Goal: Information Seeking & Learning: Learn about a topic

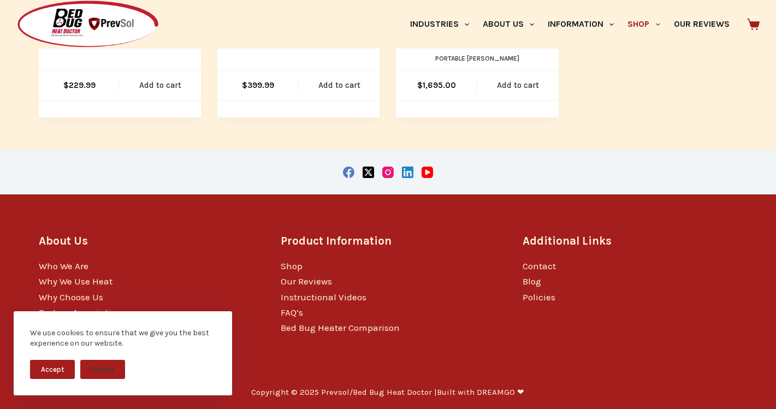
scroll to position [457, 0]
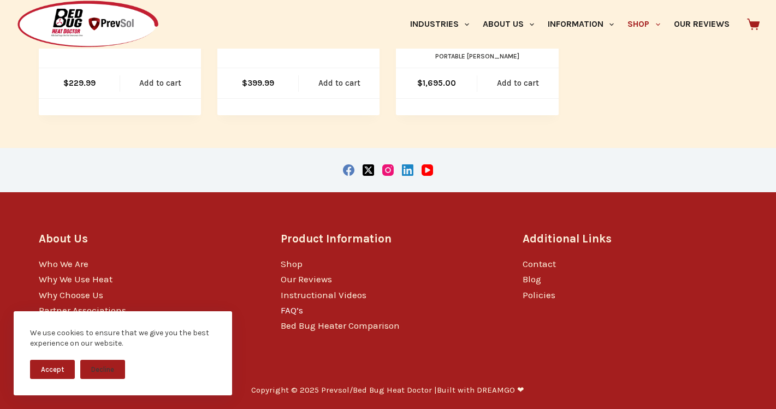
click at [297, 306] on link "FAQ’s" at bounding box center [292, 310] width 22 height 11
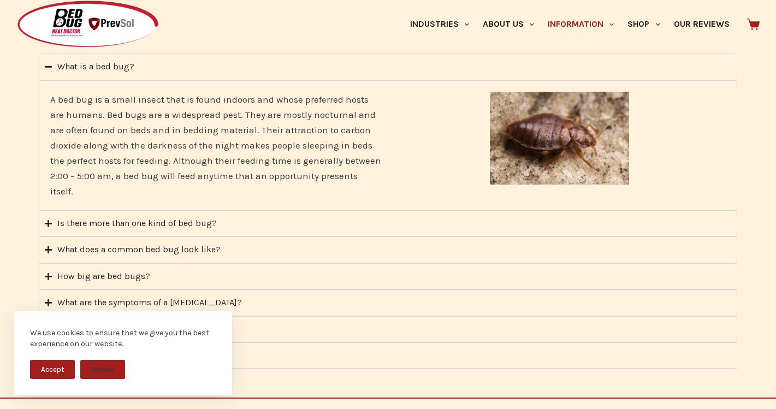
scroll to position [365, 0]
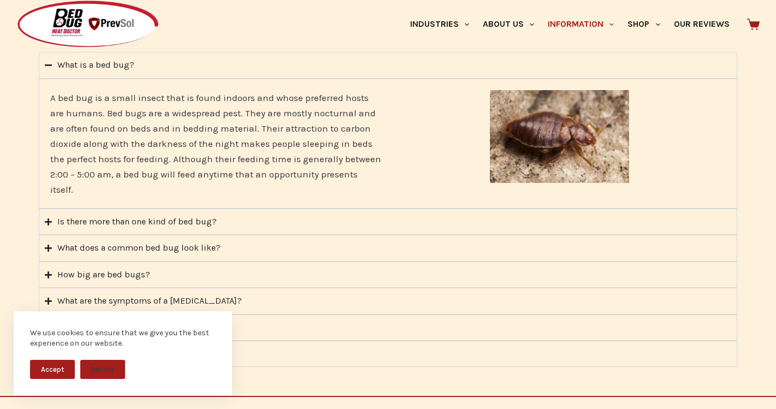
click at [48, 63] on icon "Accordion. Open links with Enter or Space, close with Escape, and navigate with…" at bounding box center [48, 65] width 7 height 8
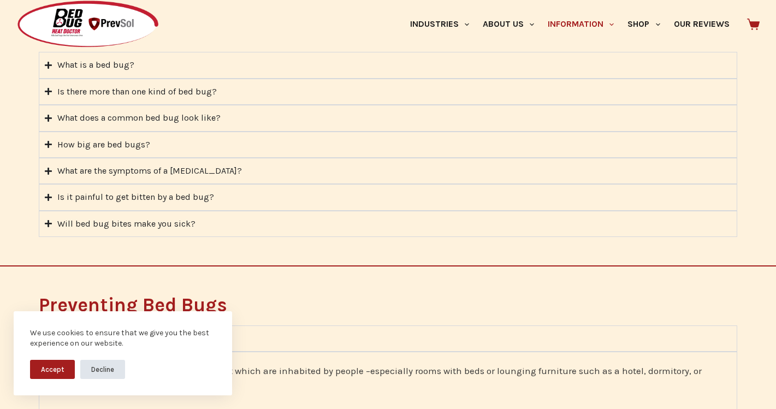
click at [96, 374] on button "Decline" at bounding box center [102, 369] width 45 height 19
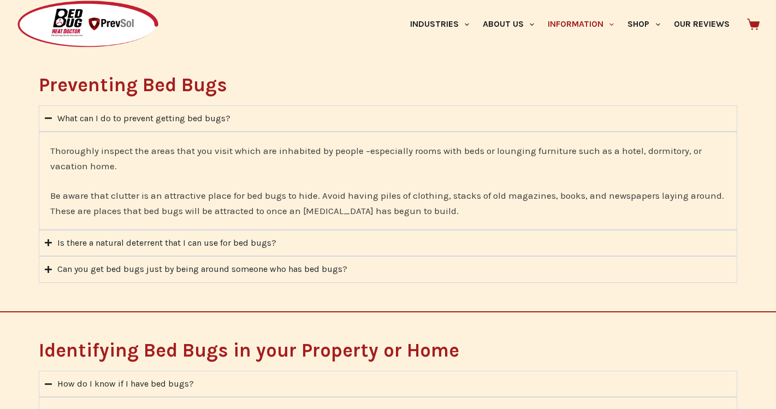
scroll to position [588, 0]
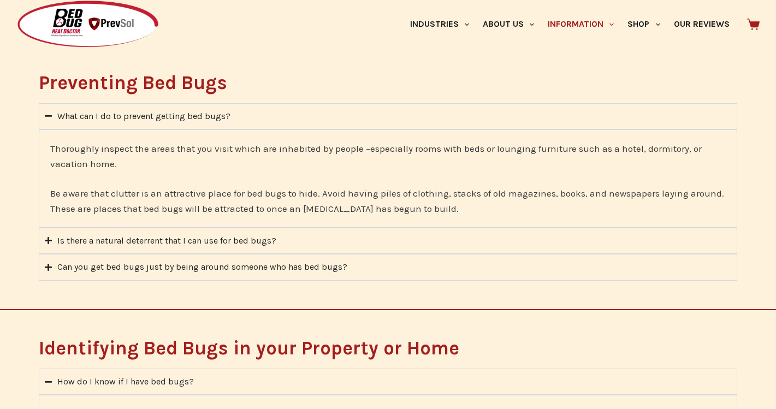
click at [139, 116] on div "What can I do to prevent getting bed bugs?" at bounding box center [143, 116] width 173 height 14
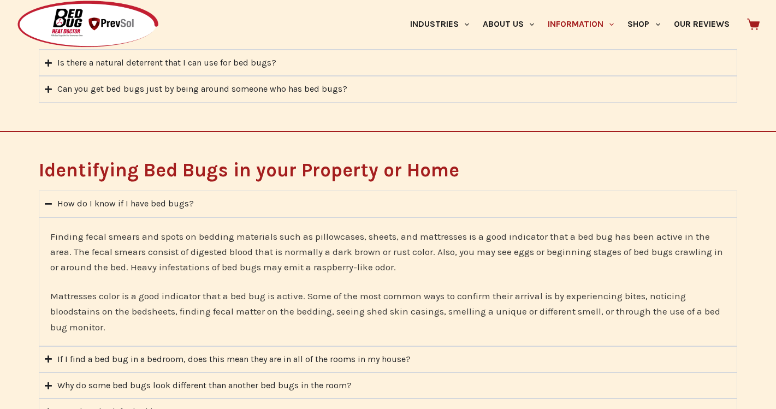
scroll to position [678, 0]
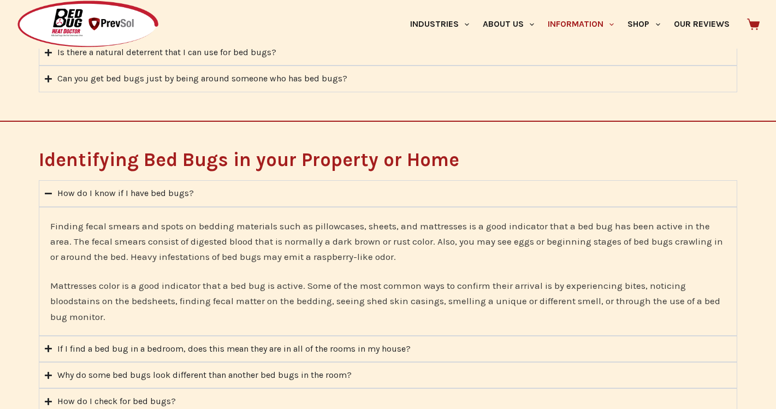
click at [172, 195] on div "How do I know if I have bed bugs?" at bounding box center [125, 193] width 137 height 14
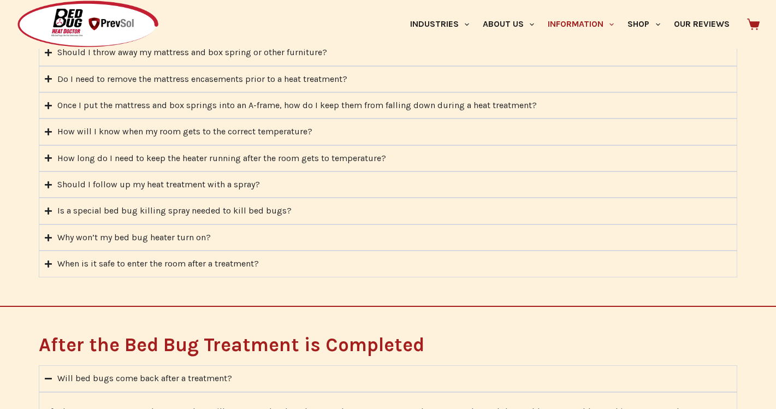
scroll to position [1336, 0]
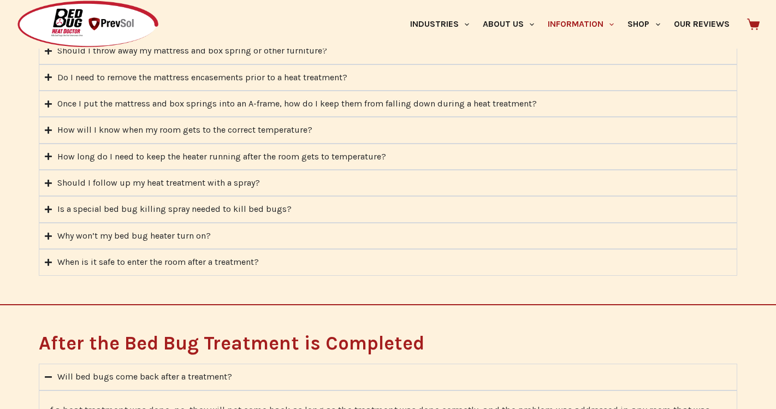
click at [236, 130] on div "How will I know when my room gets to the correct temperature?" at bounding box center [184, 130] width 255 height 14
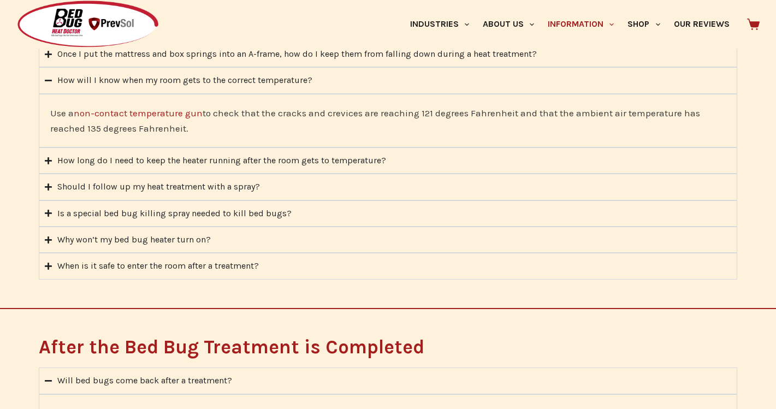
scroll to position [1227, 0]
click at [320, 162] on div "How long do I need to keep the heater running after the room gets to temperatur…" at bounding box center [221, 160] width 329 height 14
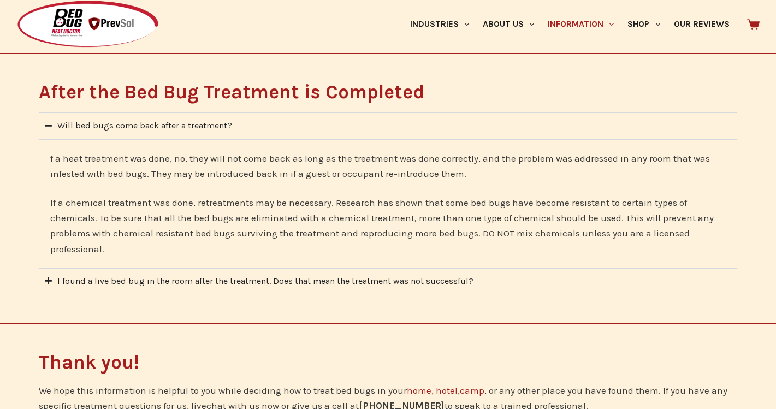
scroll to position [1484, 0]
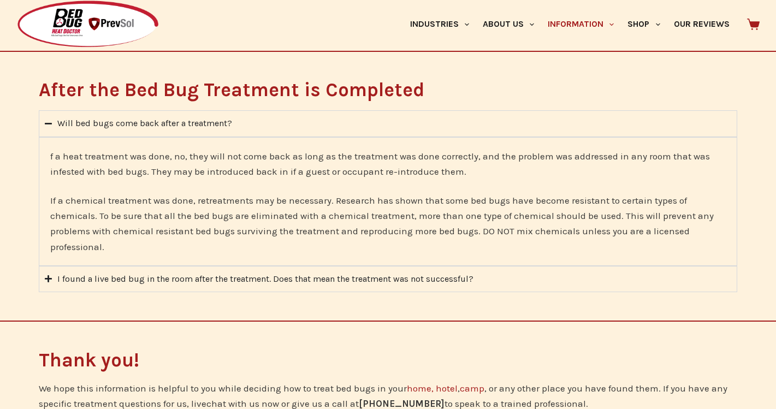
click at [275, 272] on div "I found a live bed bug in the room after the treatment. Does that mean the trea…" at bounding box center [265, 279] width 416 height 14
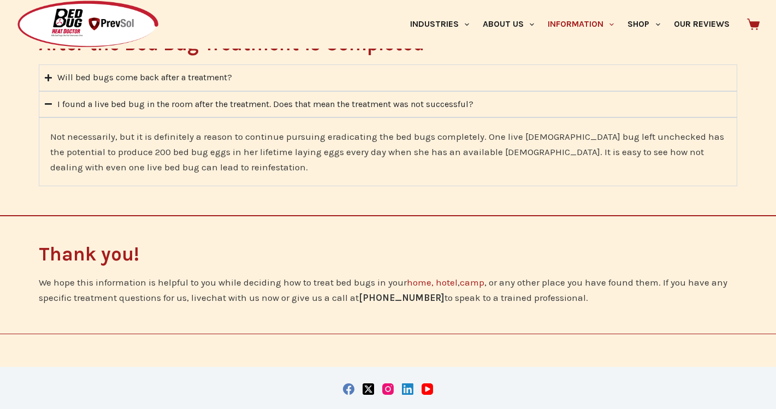
scroll to position [1532, 0]
